Goal: Information Seeking & Learning: Learn about a topic

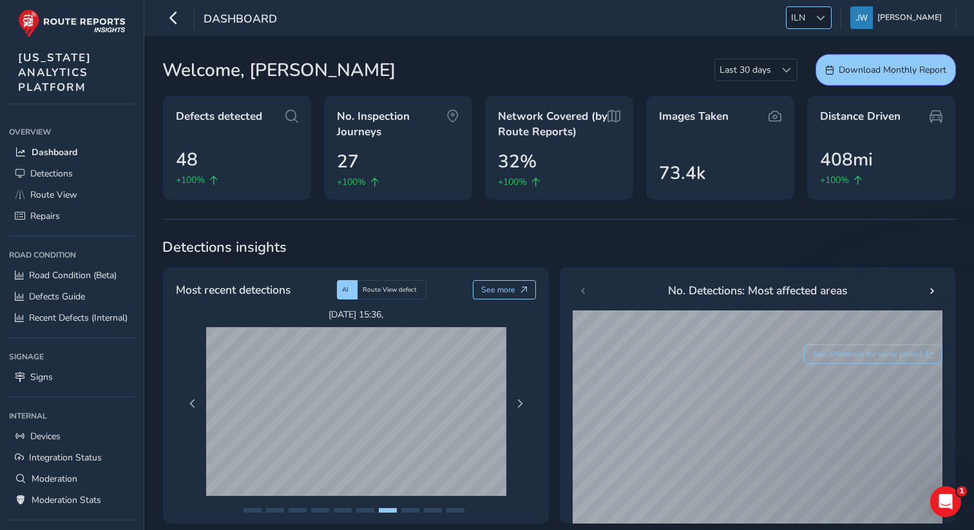
click at [822, 15] on div at bounding box center [820, 17] width 21 height 21
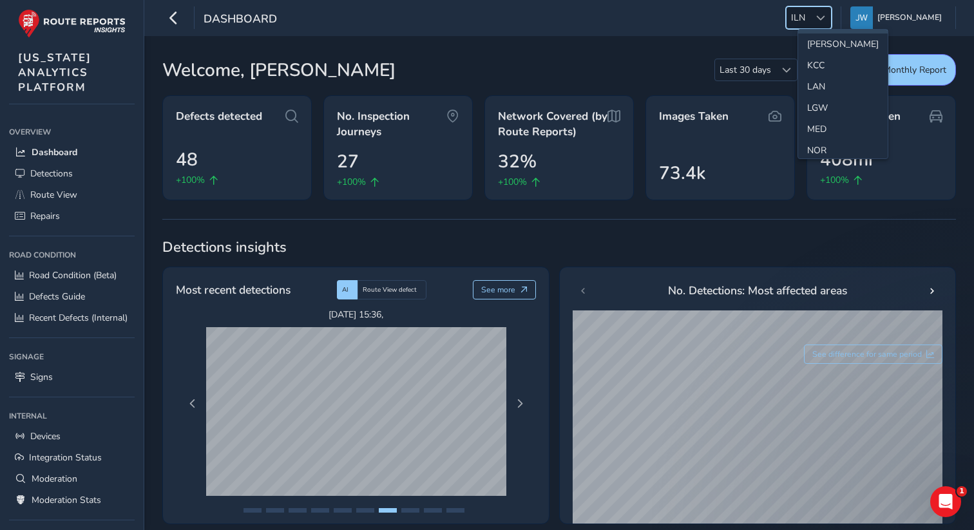
scroll to position [400, 0]
click at [812, 69] on li "NOR" at bounding box center [843, 69] width 90 height 21
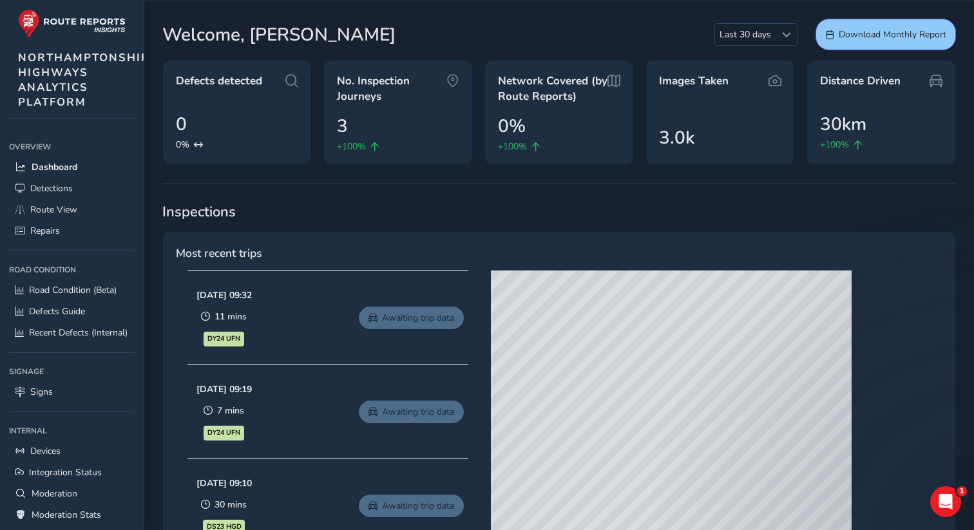
scroll to position [0, 0]
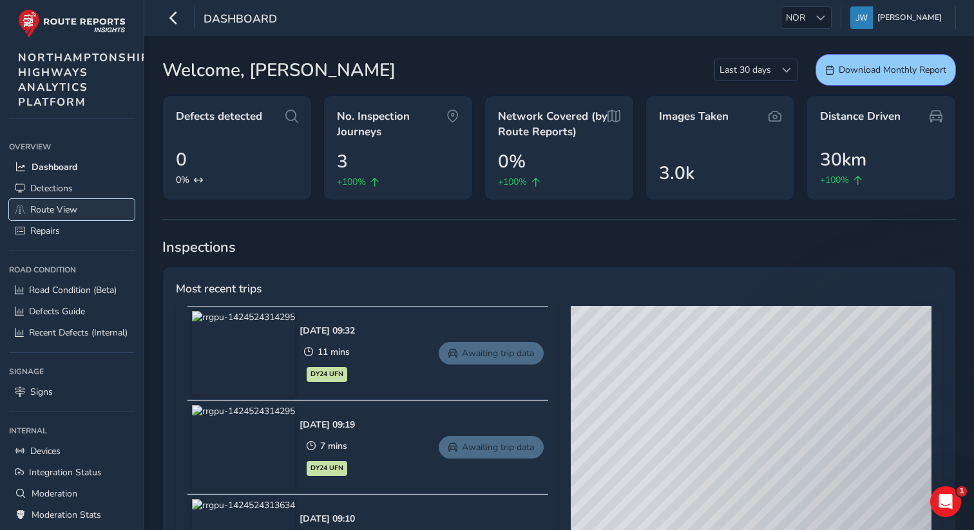
click at [59, 211] on span "Route View" at bounding box center [53, 210] width 47 height 12
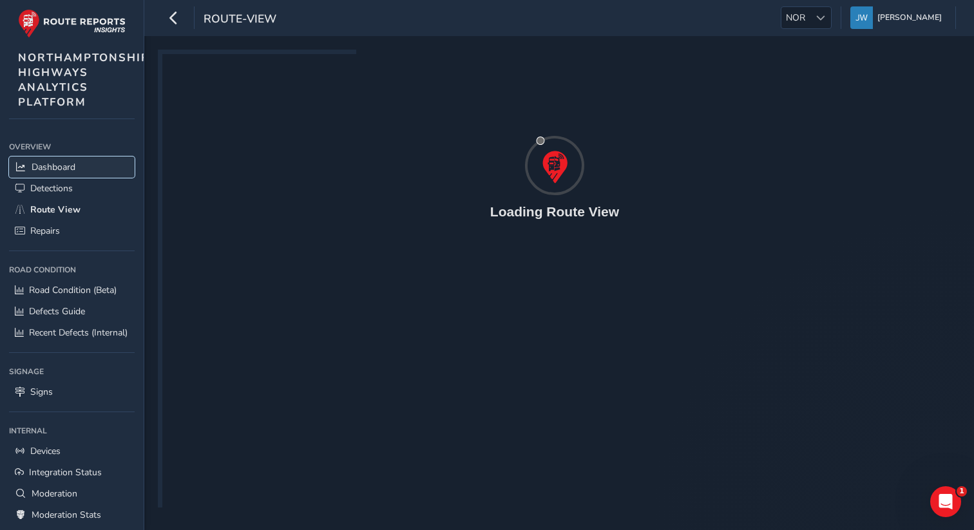
click at [53, 162] on span "Dashboard" at bounding box center [54, 167] width 44 height 12
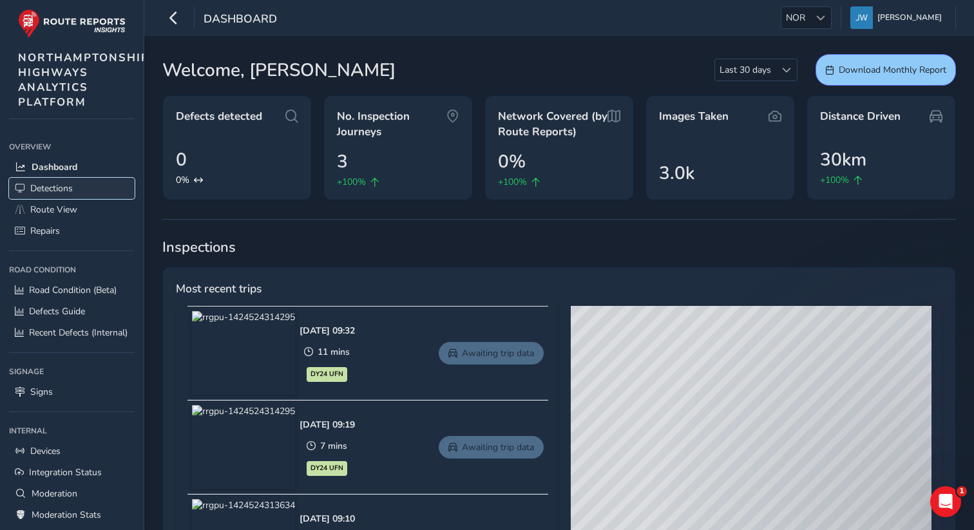
click at [55, 190] on span "Detections" at bounding box center [51, 188] width 43 height 12
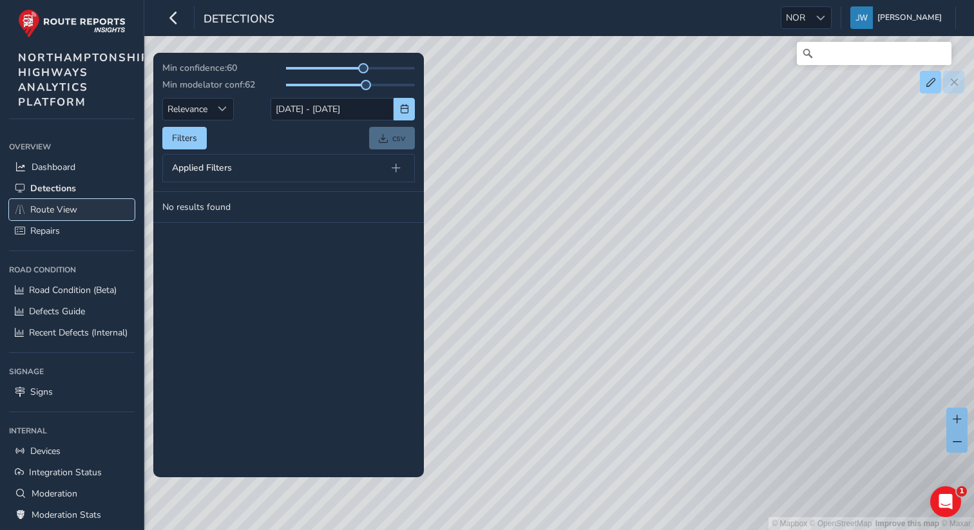
click at [50, 206] on span "Route View" at bounding box center [53, 210] width 47 height 12
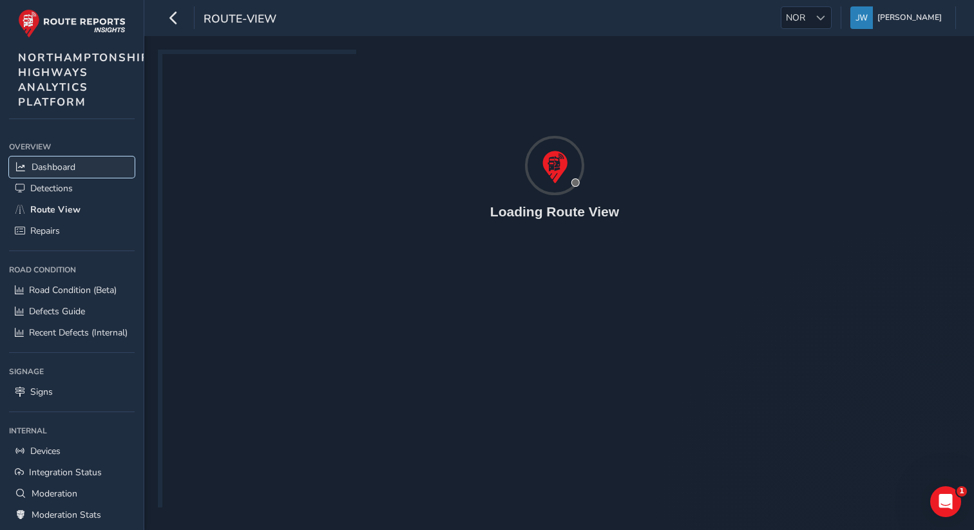
click at [47, 167] on span "Dashboard" at bounding box center [54, 167] width 44 height 12
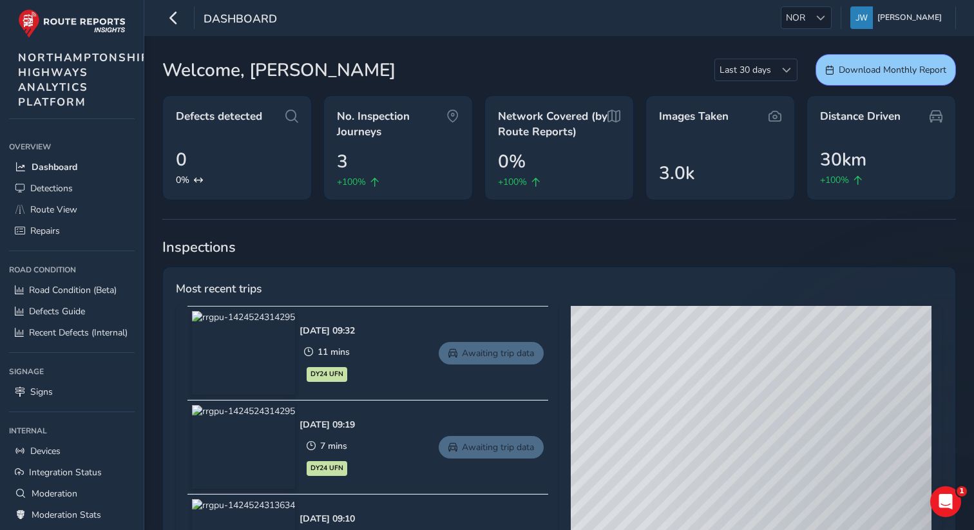
click at [486, 350] on link "Awaiting trip data" at bounding box center [491, 353] width 105 height 23
click at [801, 20] on span "NOR" at bounding box center [795, 17] width 28 height 21
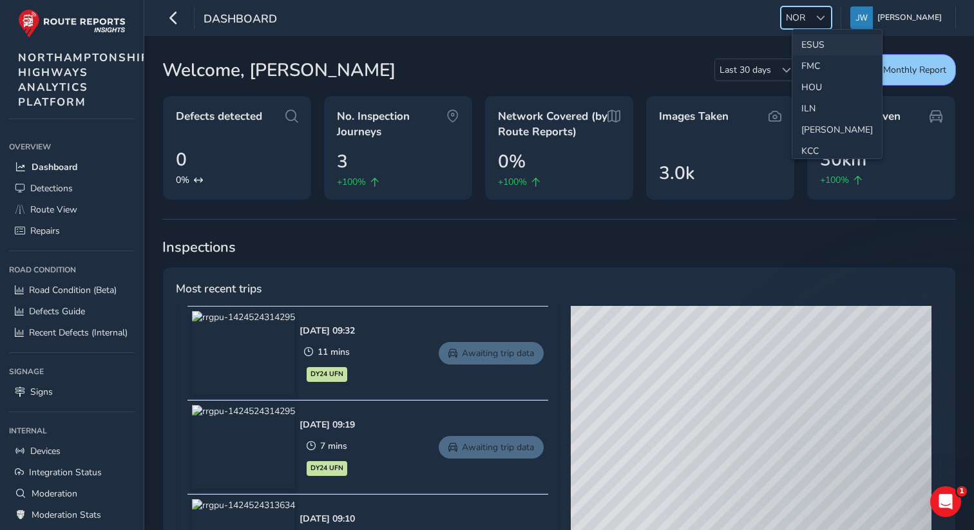
scroll to position [248, 0]
click at [810, 93] on li "ILN" at bounding box center [837, 94] width 90 height 21
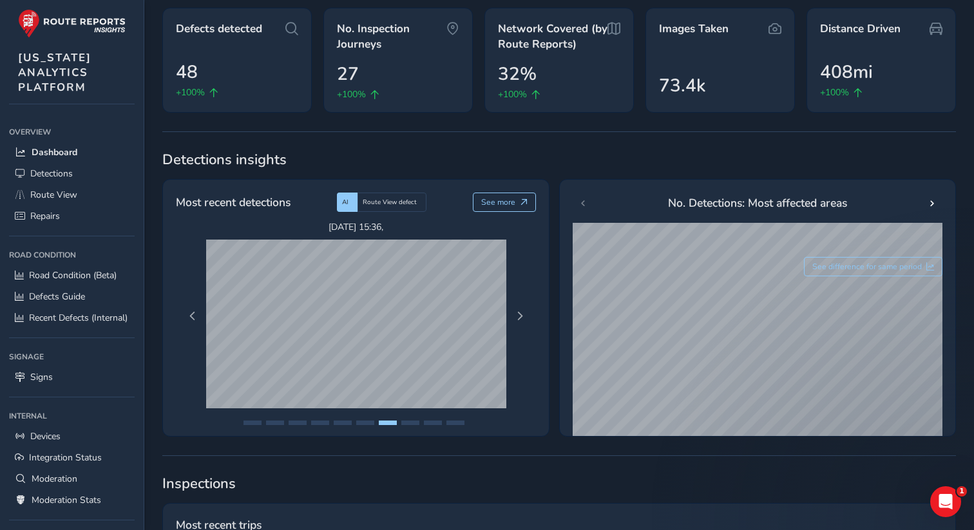
scroll to position [0, 0]
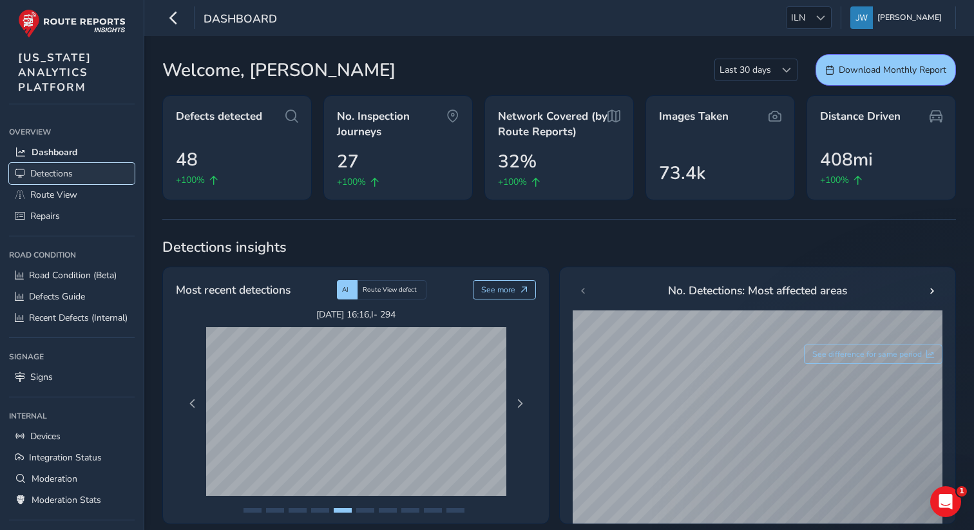
click at [64, 172] on span "Detections" at bounding box center [51, 173] width 43 height 12
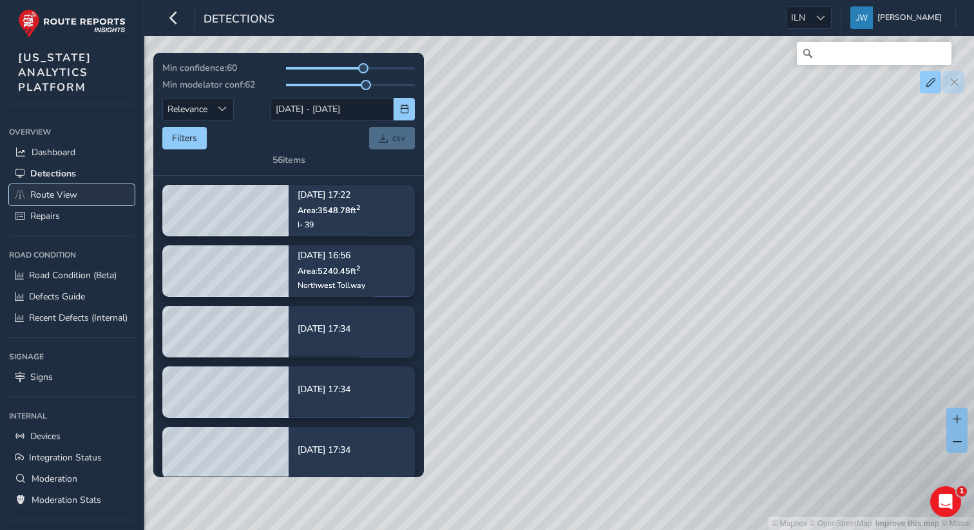
click at [62, 190] on span "Route View" at bounding box center [53, 195] width 47 height 12
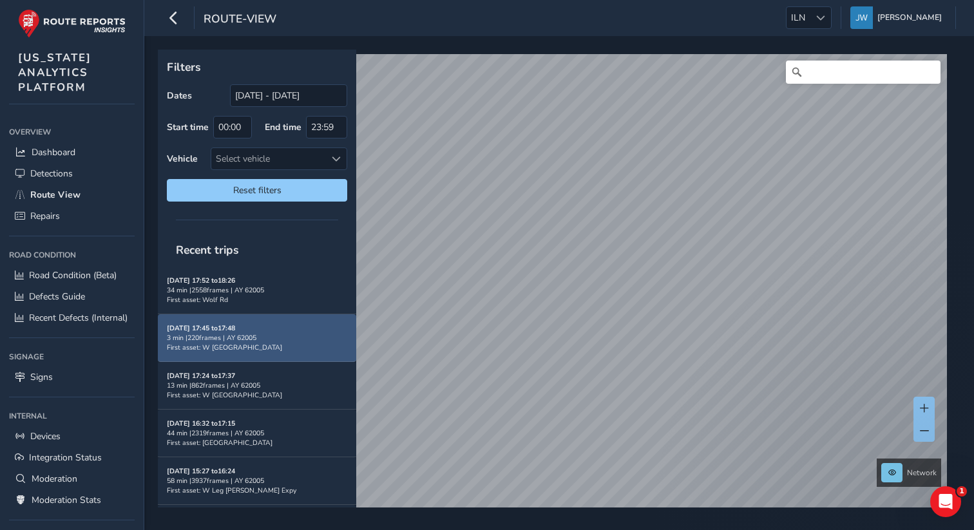
click at [218, 334] on div "3 min | 220 frames | AY 62005" at bounding box center [257, 338] width 180 height 10
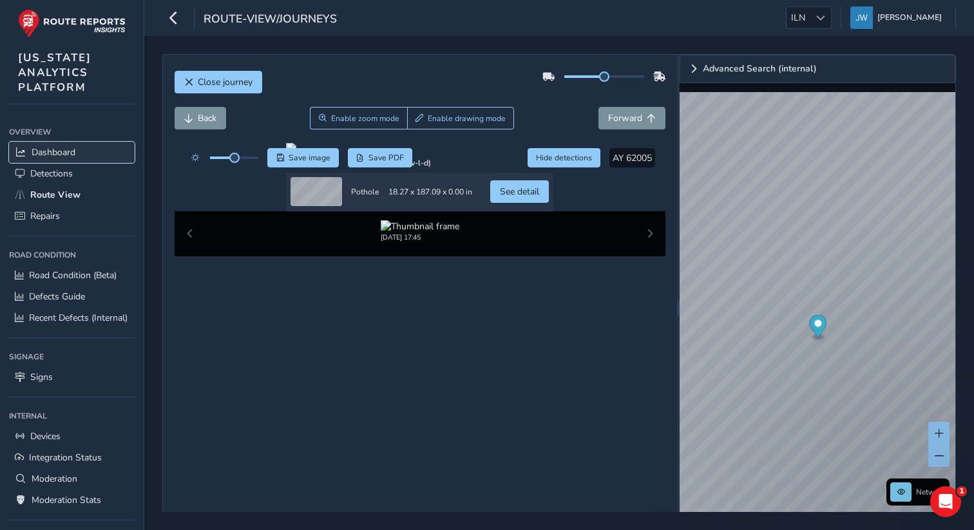
click at [57, 148] on span "Dashboard" at bounding box center [54, 152] width 44 height 12
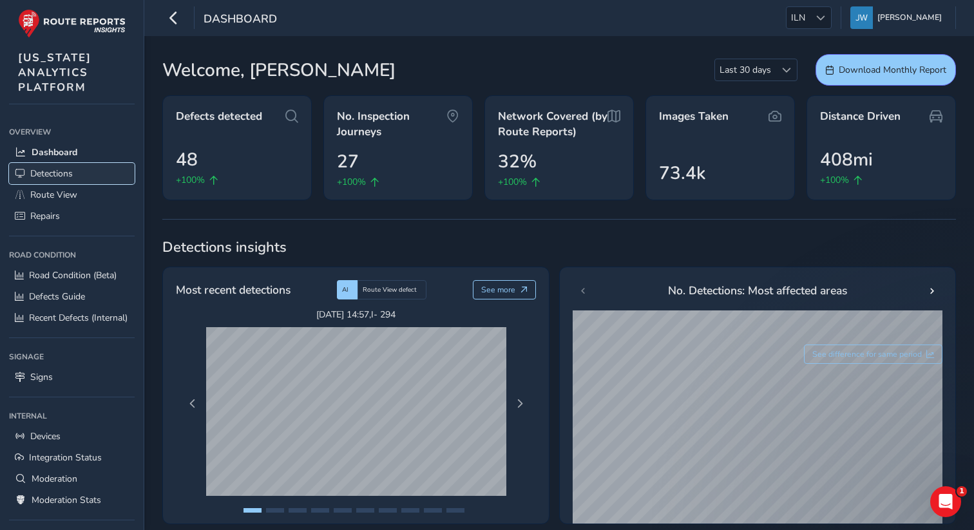
click at [57, 171] on span "Detections" at bounding box center [51, 173] width 43 height 12
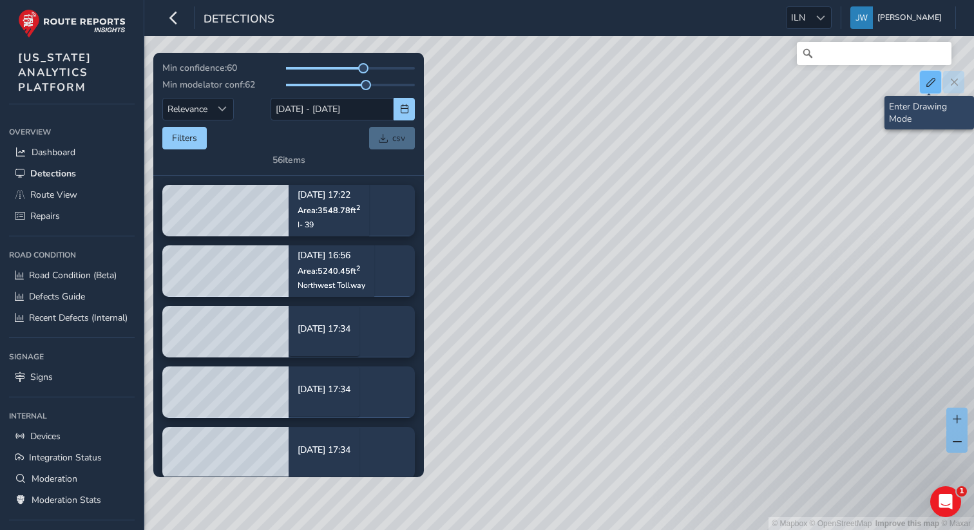
click at [932, 88] on button at bounding box center [930, 82] width 21 height 23
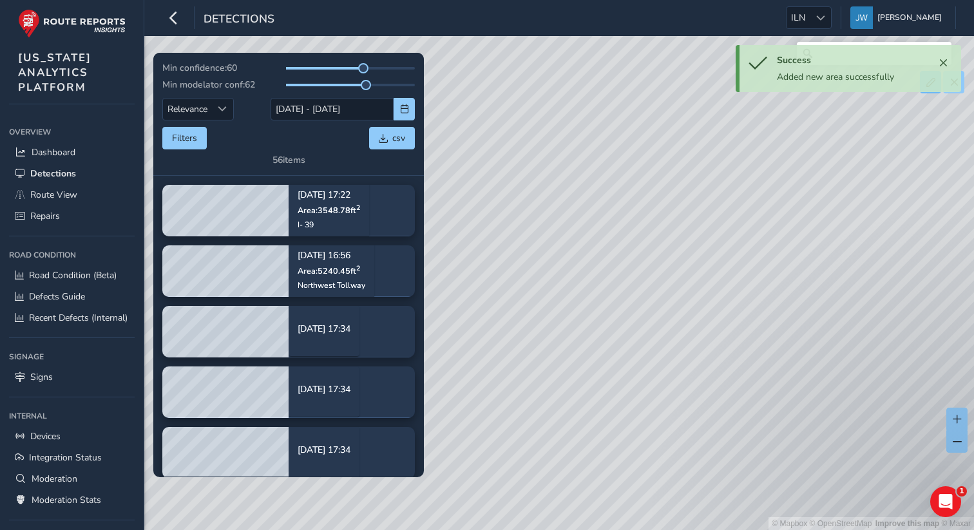
click at [754, 406] on div "© Mapbox © OpenStreetMap Improve this map © Maxar" at bounding box center [487, 265] width 974 height 530
click at [943, 63] on span "Close" at bounding box center [942, 63] width 9 height 9
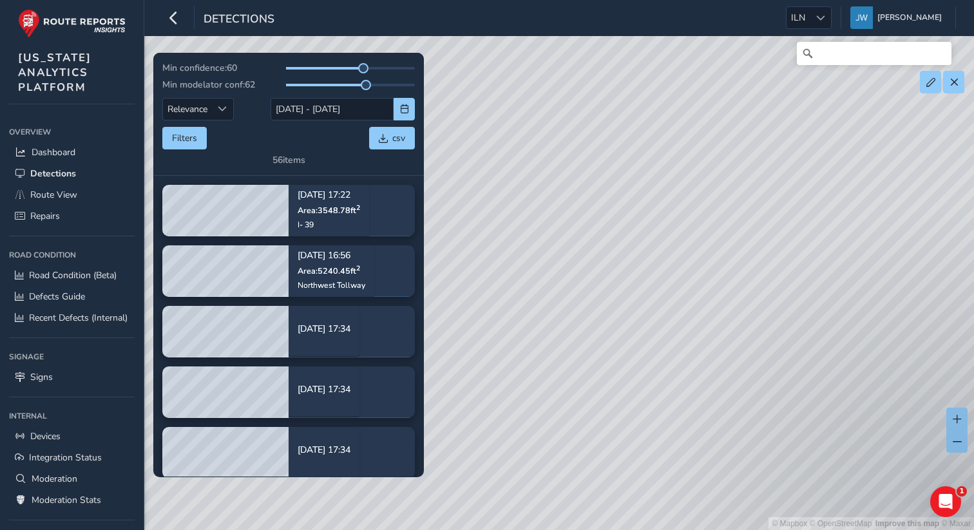
click at [760, 401] on div "© Mapbox © OpenStreetMap Improve this map © Maxar" at bounding box center [487, 265] width 974 height 530
click at [739, 394] on div "© Mapbox © OpenStreetMap Improve this map © Maxar" at bounding box center [487, 265] width 974 height 530
click at [750, 410] on div "© Mapbox © OpenStreetMap Improve this map © Maxar" at bounding box center [487, 265] width 974 height 530
click at [959, 86] on button at bounding box center [953, 82] width 21 height 23
click at [956, 82] on span at bounding box center [953, 82] width 9 height 9
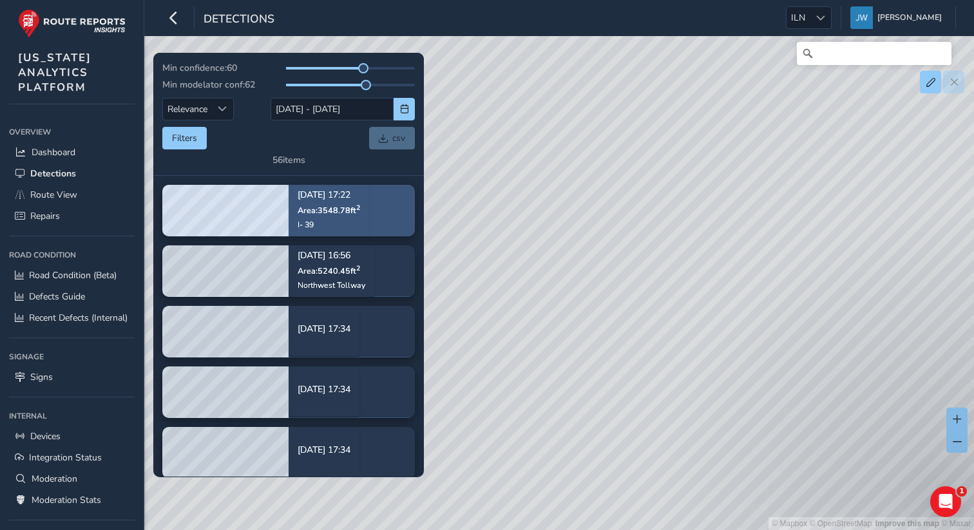
click at [360, 214] on p "Area: 3548.78 ft 2" at bounding box center [329, 210] width 62 height 10
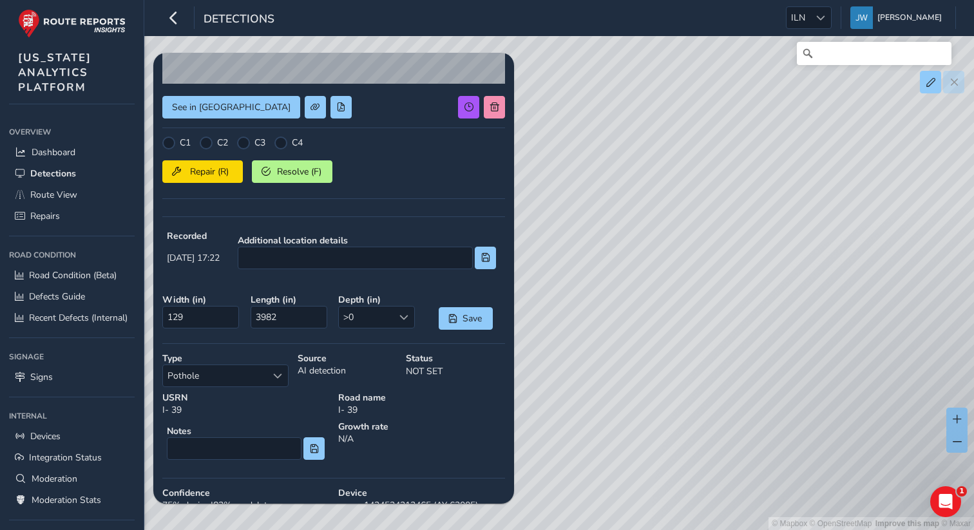
scroll to position [220, 0]
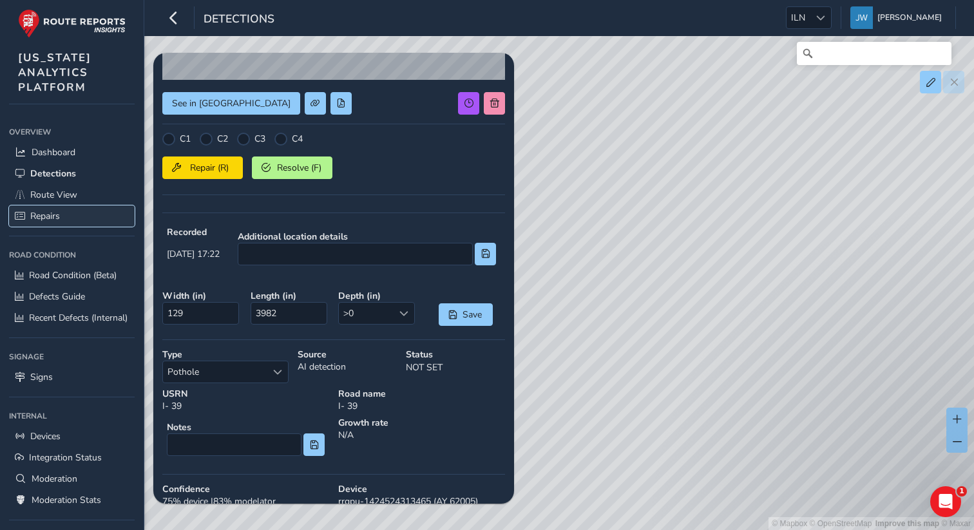
click at [46, 218] on span "Repairs" at bounding box center [45, 216] width 30 height 12
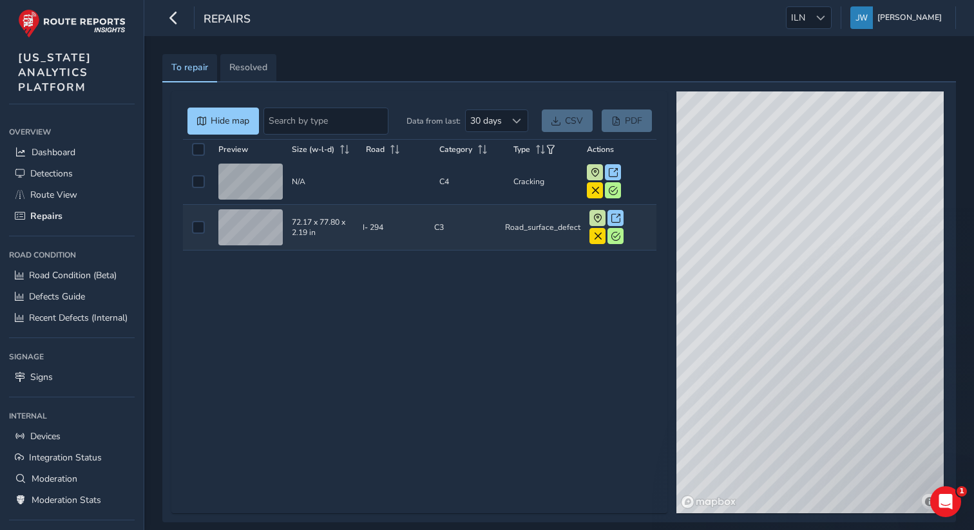
click at [338, 222] on td "Size (w-l-d) 72.17 x 77.80 x 2.19 in" at bounding box center [322, 228] width 71 height 46
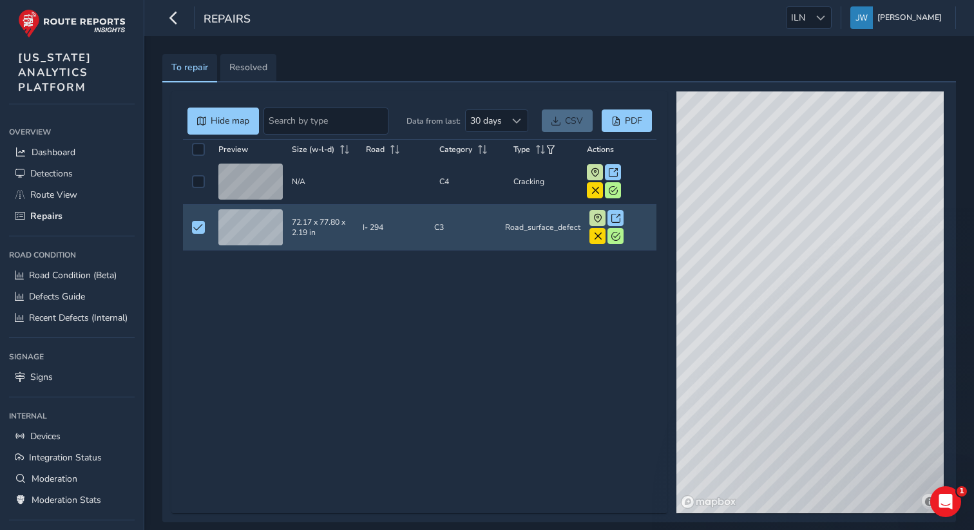
click at [325, 223] on td "Size (w-l-d) 72.17 x 77.80 x 2.19 in" at bounding box center [322, 228] width 71 height 46
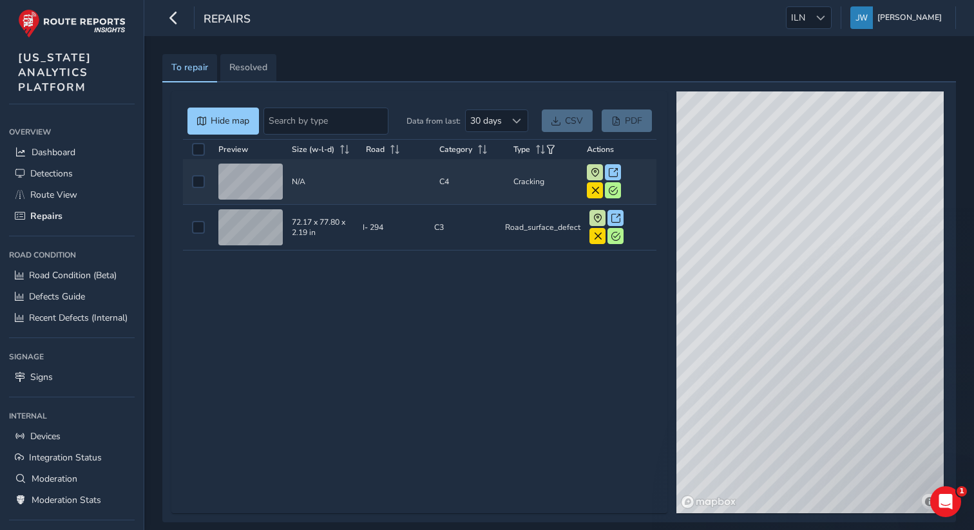
click at [330, 181] on td "Size (w-l-d) N/A" at bounding box center [324, 182] width 74 height 46
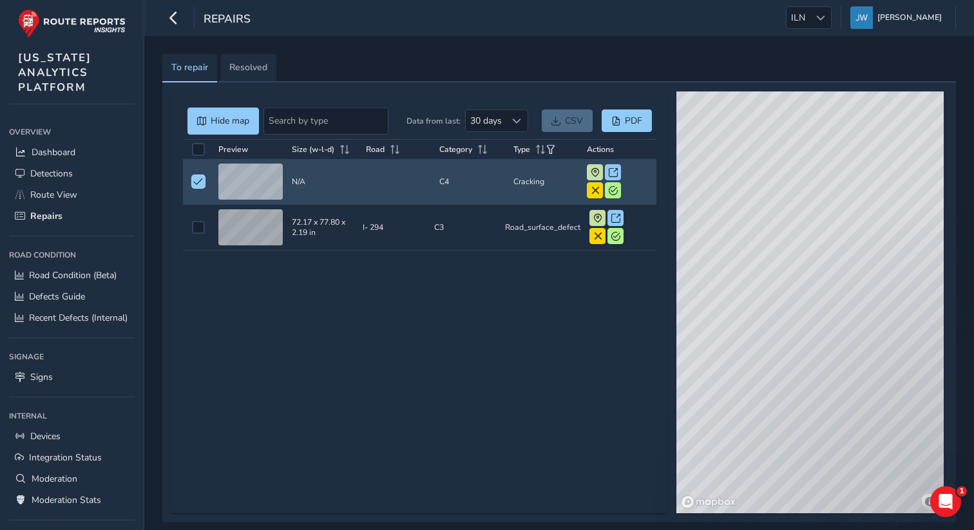
click at [328, 187] on td "Size (w-l-d) N/A" at bounding box center [324, 182] width 74 height 46
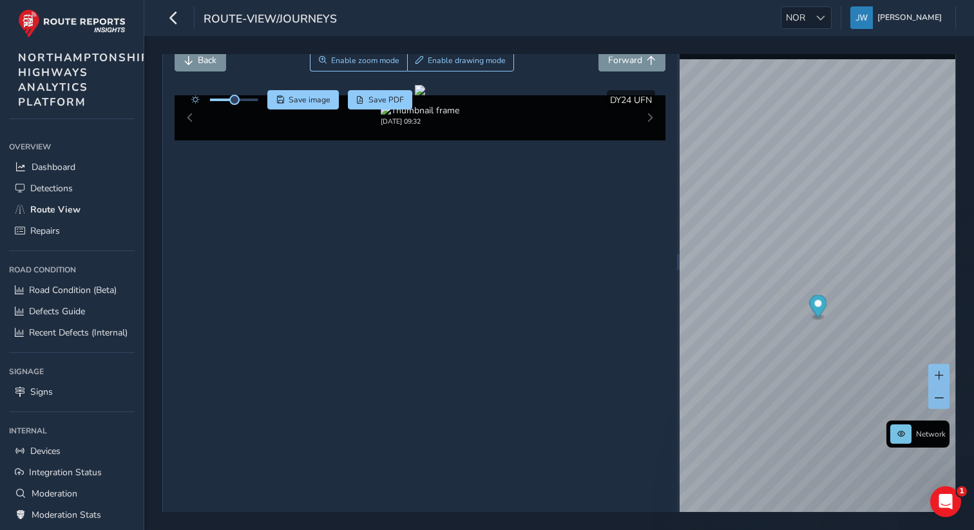
scroll to position [74, 0]
